Goal: Task Accomplishment & Management: Manage account settings

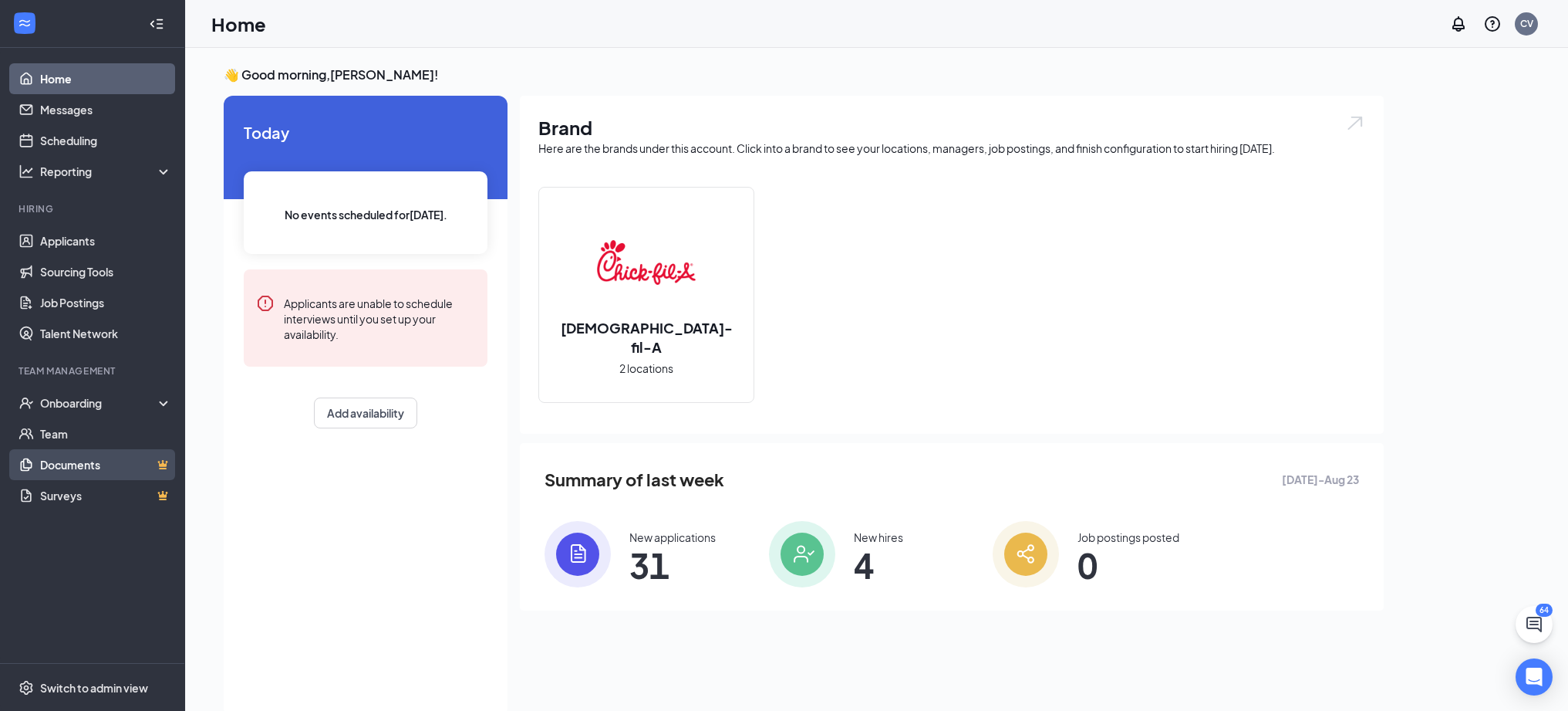
click at [60, 456] on link "Documents" at bounding box center [105, 464] width 132 height 31
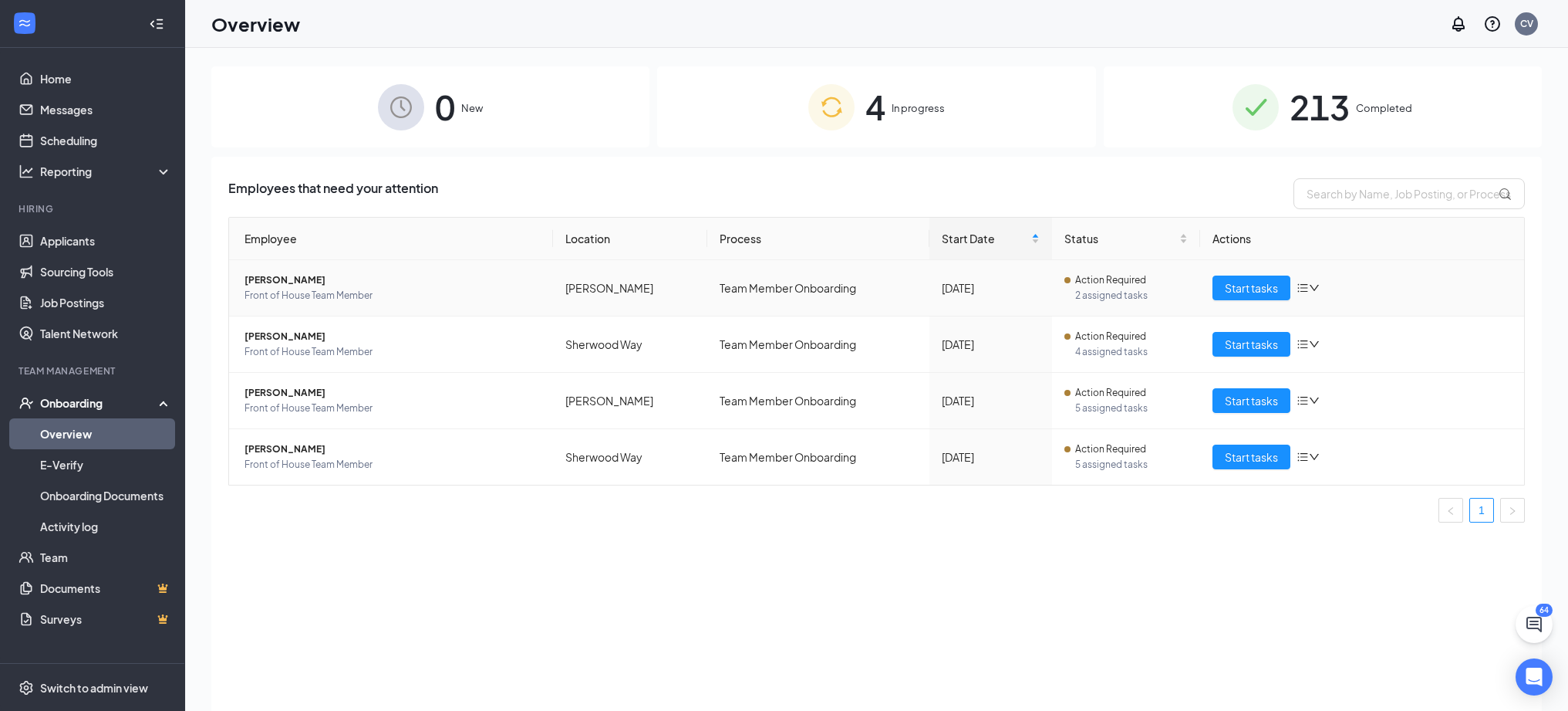
click at [1311, 287] on icon "down" at bounding box center [1315, 288] width 10 height 10
click at [271, 273] on span "[PERSON_NAME]" at bounding box center [392, 280] width 296 height 16
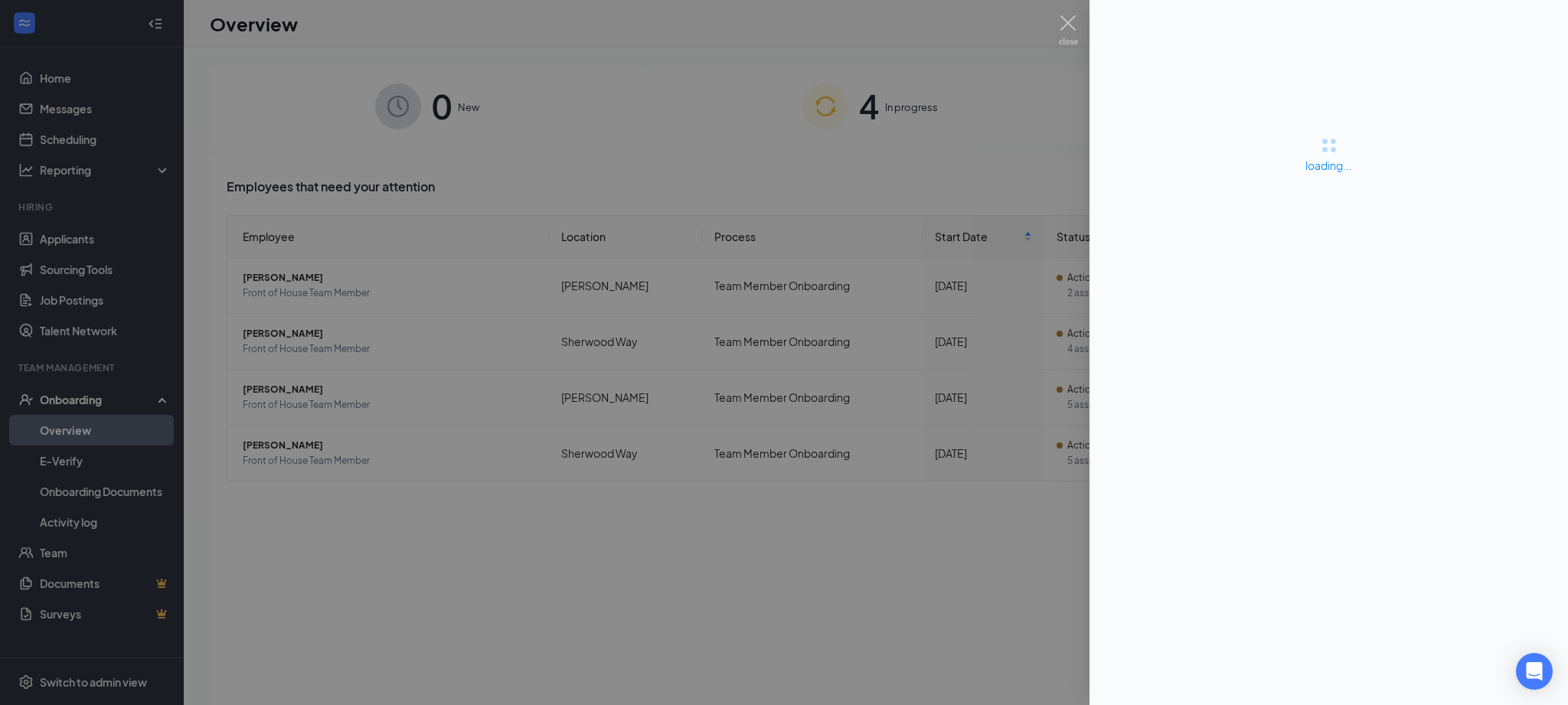
click at [801, 132] on div at bounding box center [784, 352] width 1568 height 705
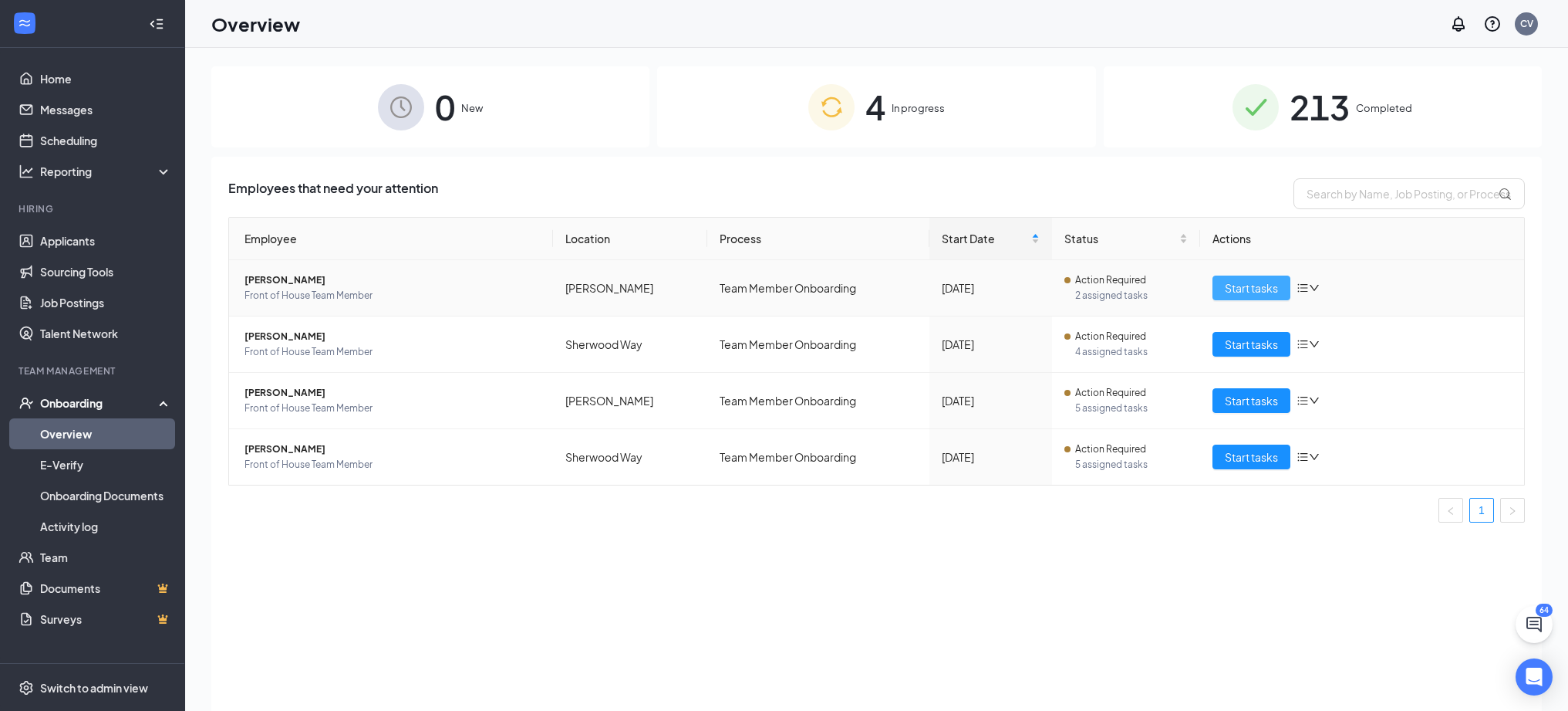
click at [1265, 293] on span "Start tasks" at bounding box center [1252, 288] width 54 height 17
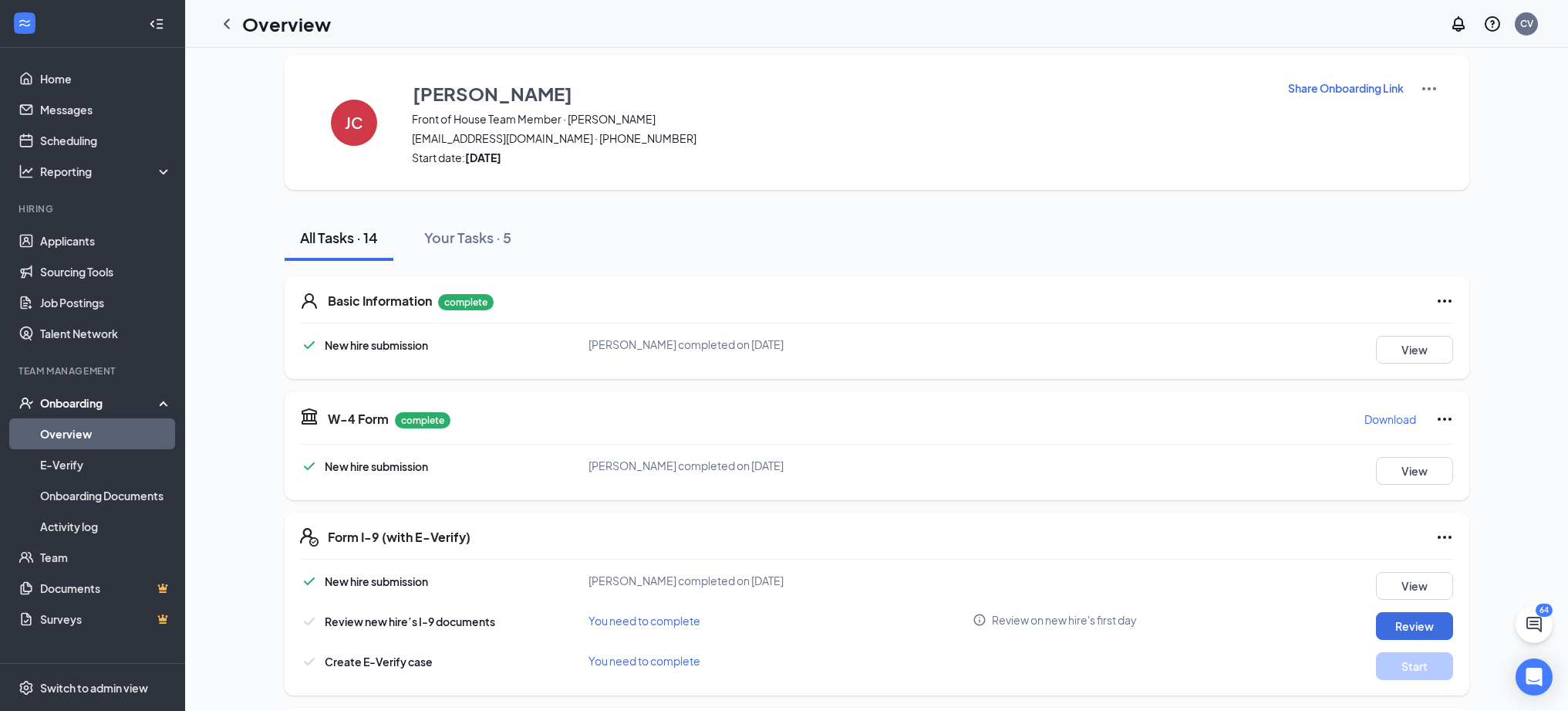
scroll to position [12, 0]
click at [1444, 540] on icon "Ellipses" at bounding box center [1444, 536] width 18 height 18
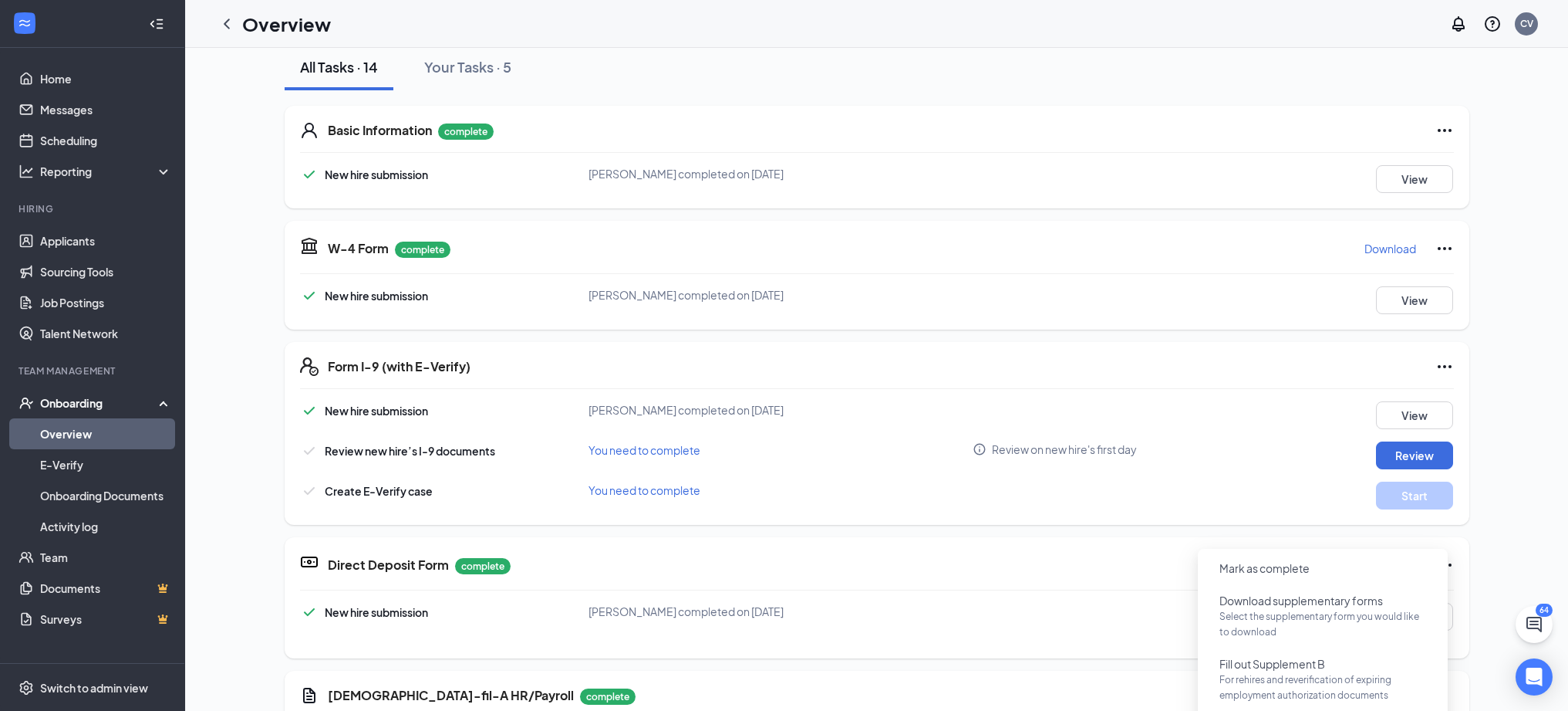
scroll to position [184, 0]
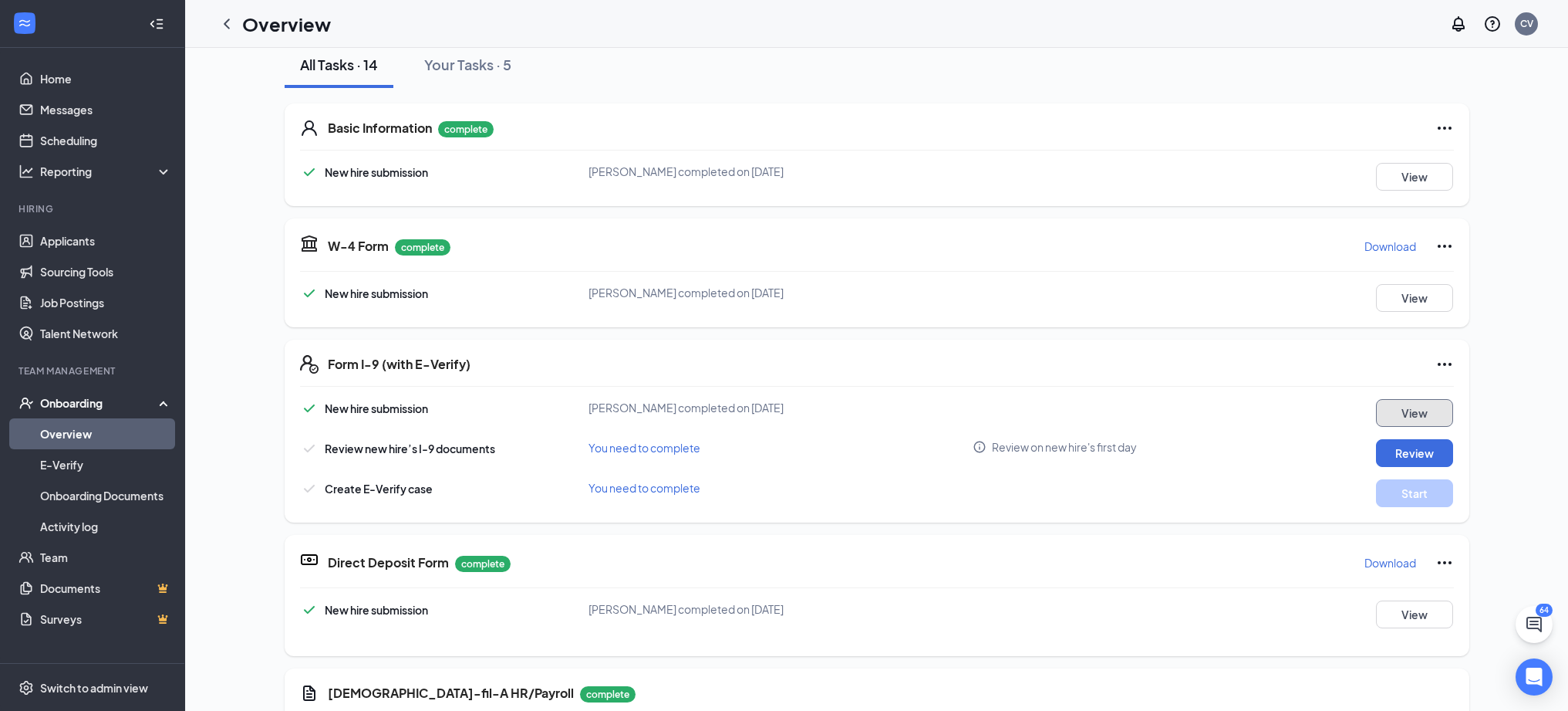
click at [1403, 400] on button "View" at bounding box center [1414, 413] width 77 height 28
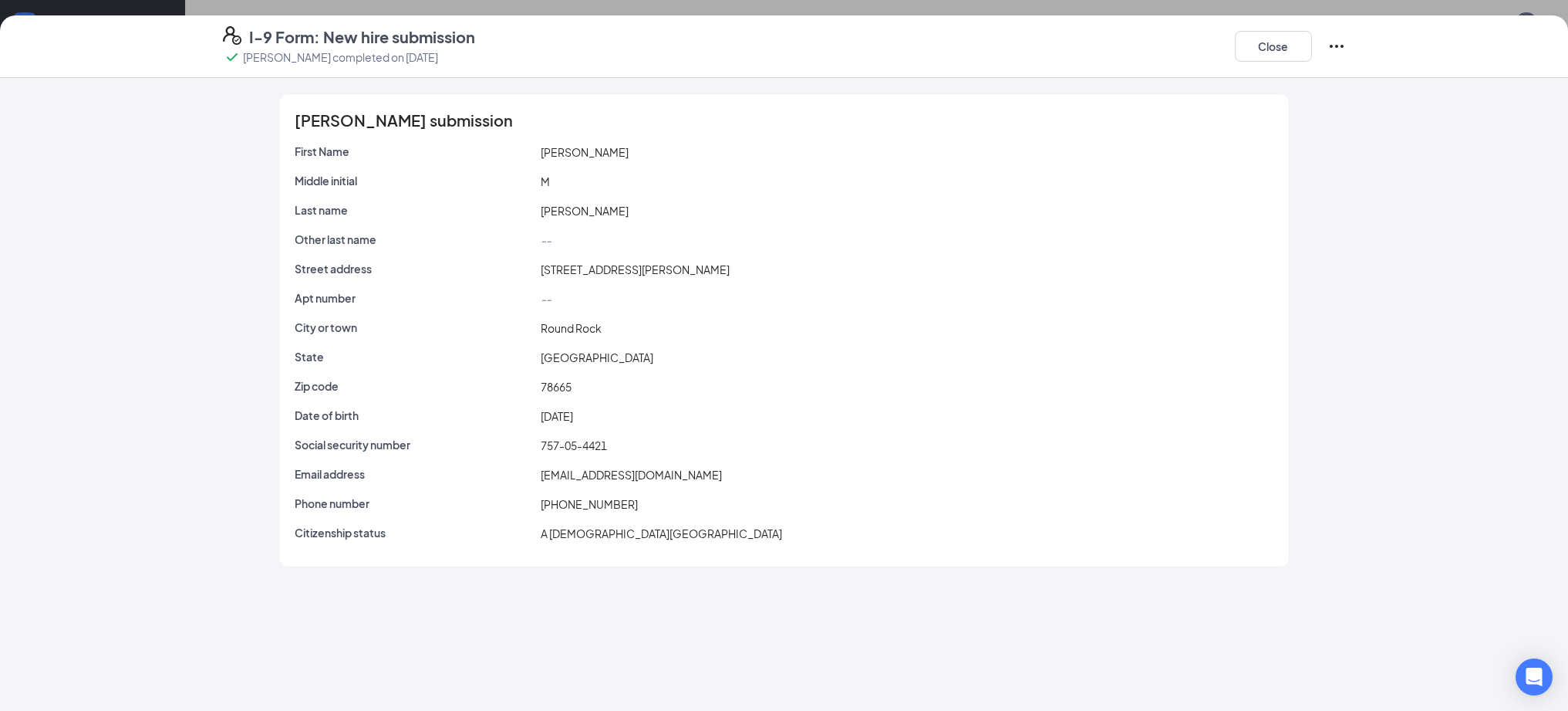
click at [1329, 47] on icon "Ellipses" at bounding box center [1336, 46] width 18 height 18
click at [1185, 88] on p "This will not resolve any open E-verify cases" at bounding box center [1220, 94] width 207 height 16
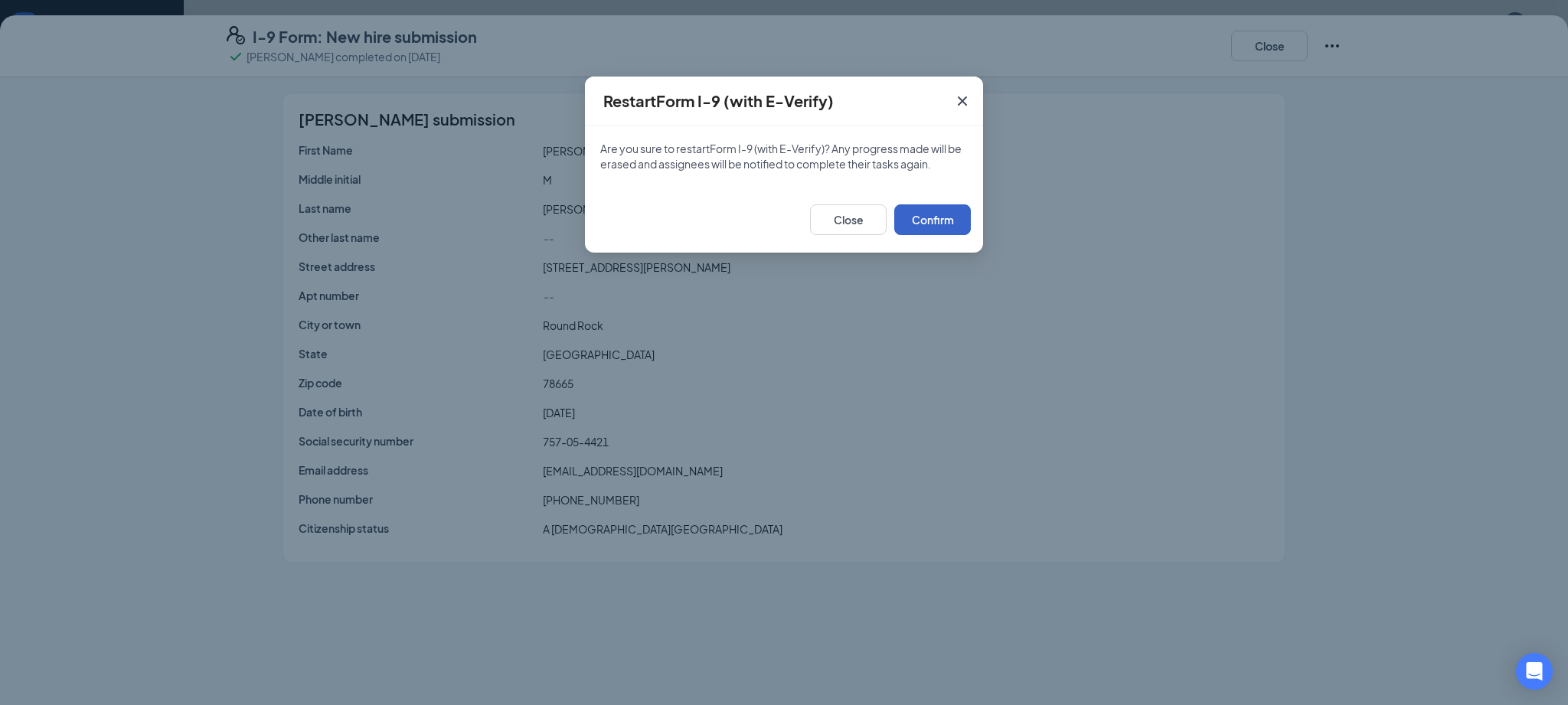
click at [926, 214] on button "Confirm" at bounding box center [932, 220] width 76 height 31
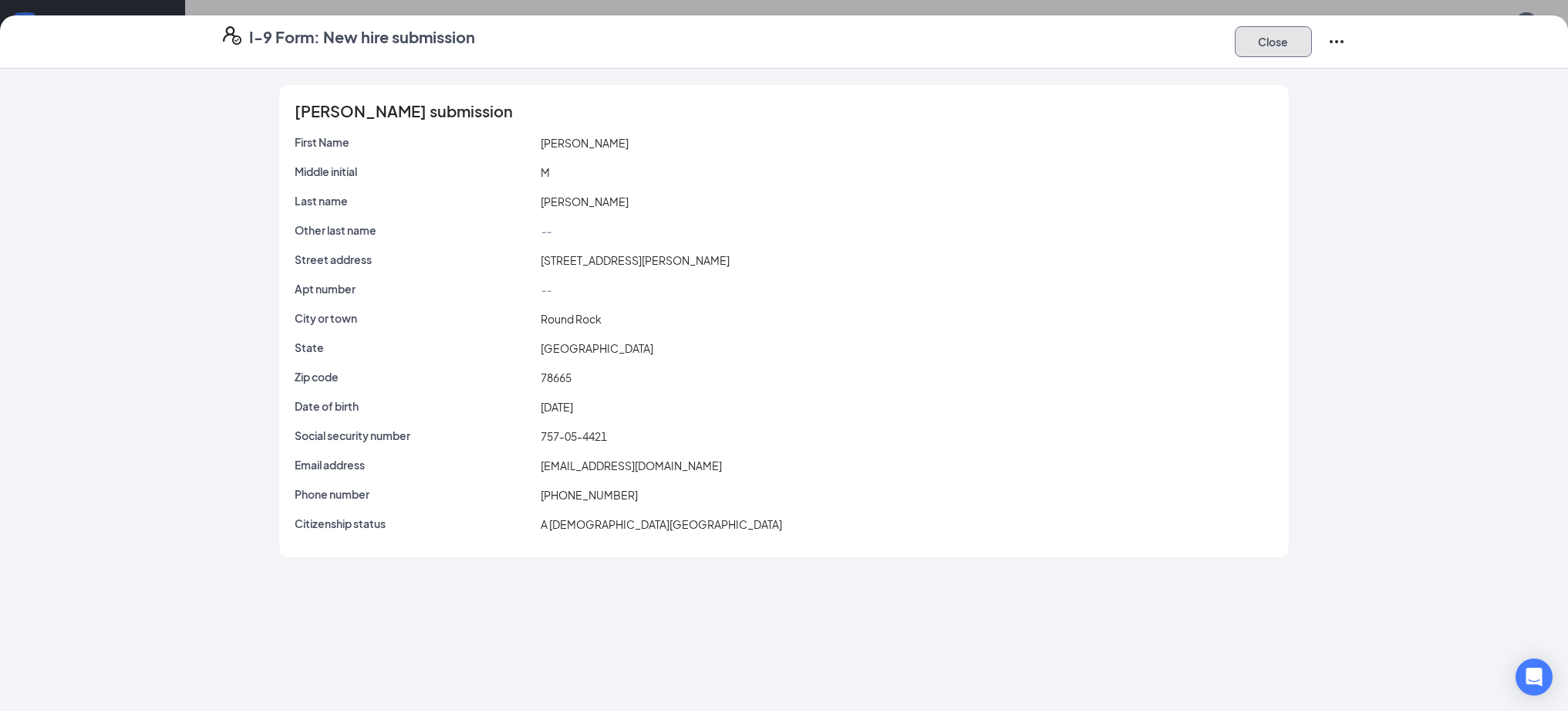
click at [1269, 47] on button "Close" at bounding box center [1273, 42] width 77 height 31
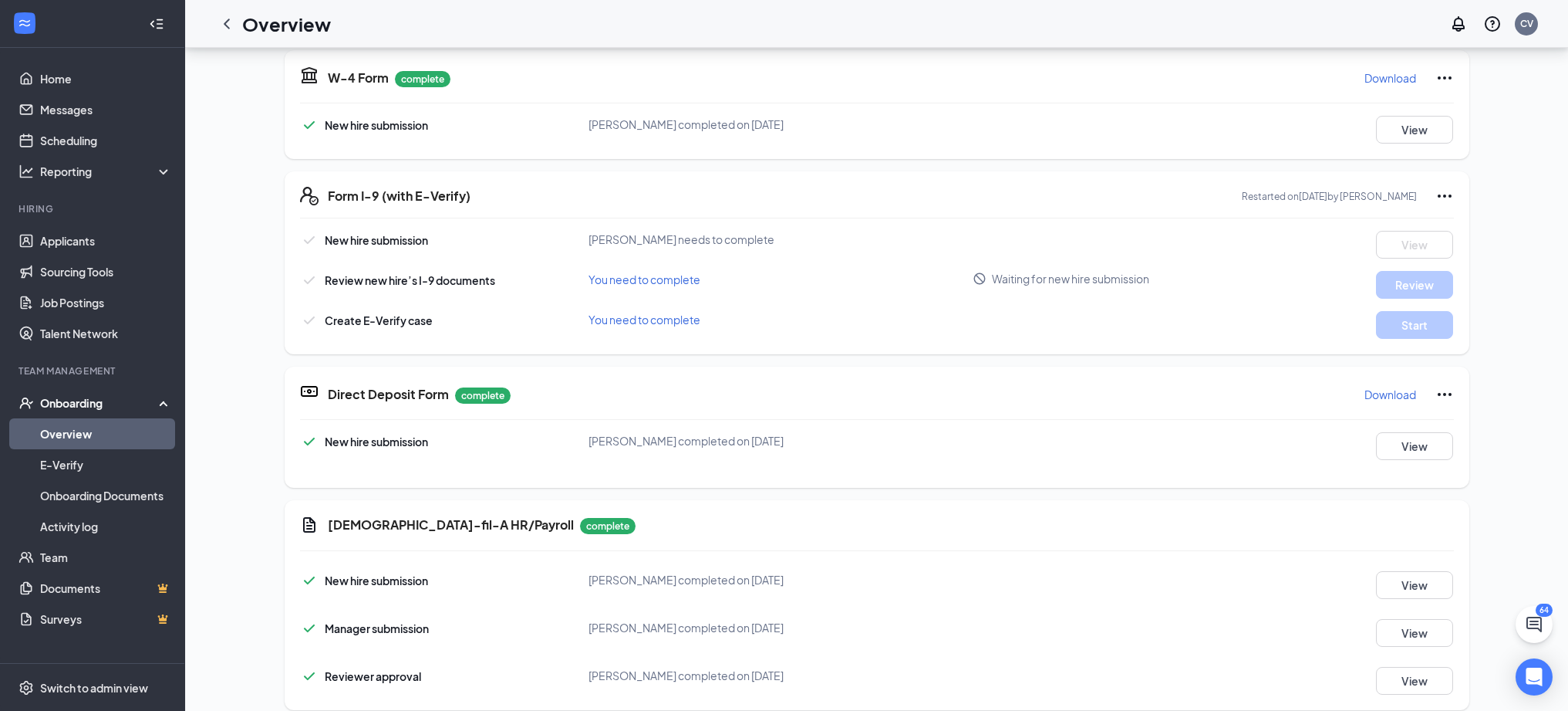
scroll to position [305, 0]
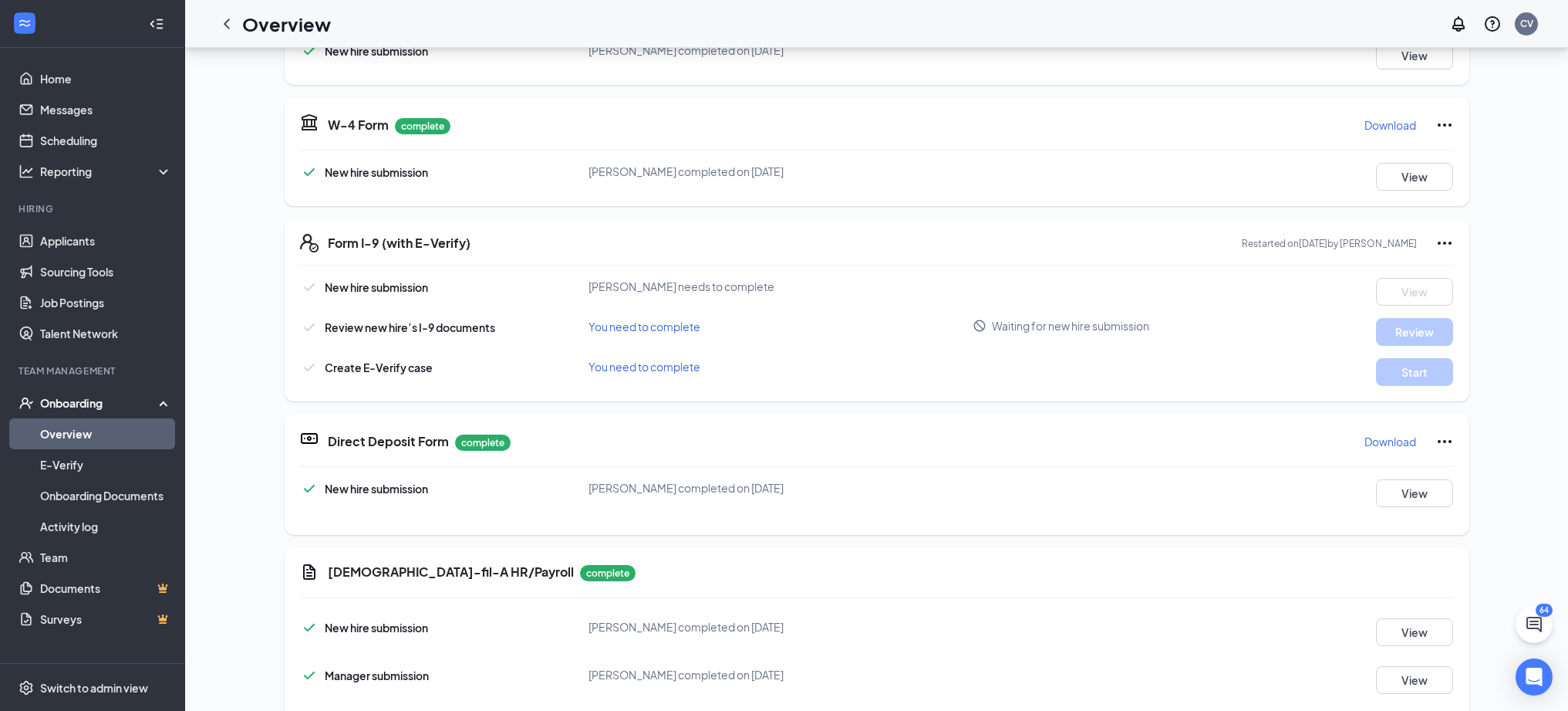
click at [262, 176] on div "JC Jason Coons Front of House Team Member · Knickerbocker jrocksnumber5@gmail.c…" at bounding box center [877, 408] width 1331 height 1297
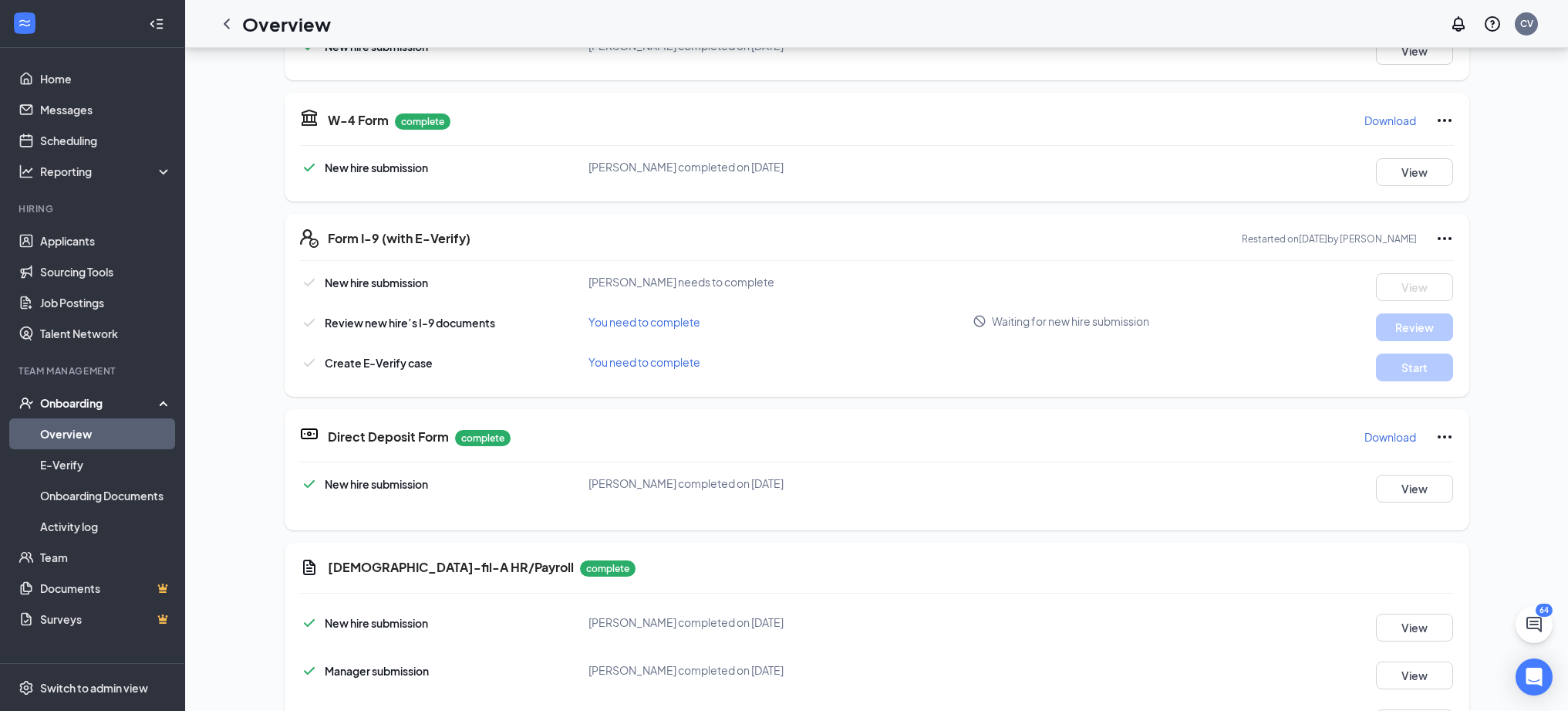
scroll to position [0, 0]
